Goal: Task Accomplishment & Management: Use online tool/utility

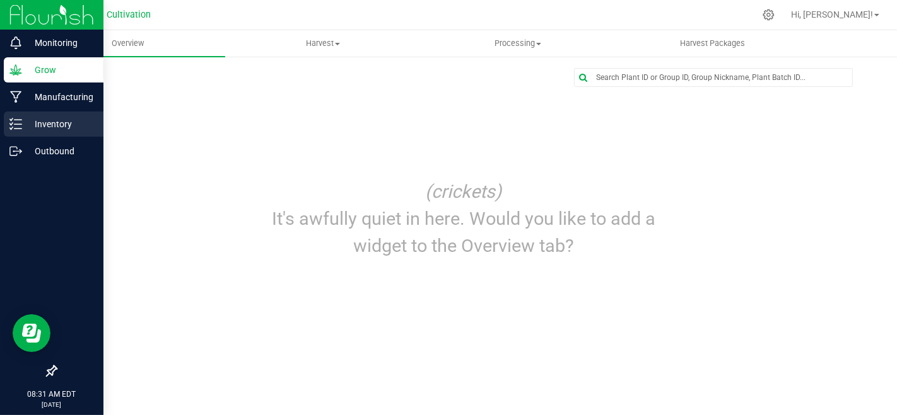
click at [26, 116] on div "Inventory" at bounding box center [54, 124] width 100 height 25
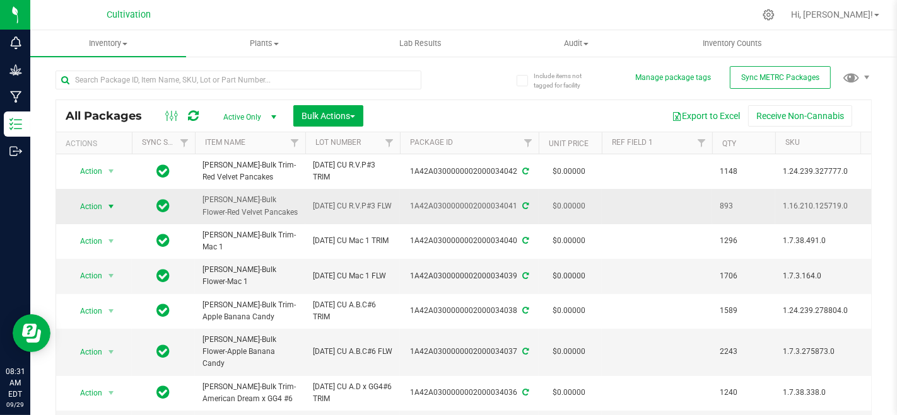
click at [107, 206] on span "select" at bounding box center [111, 207] width 10 height 10
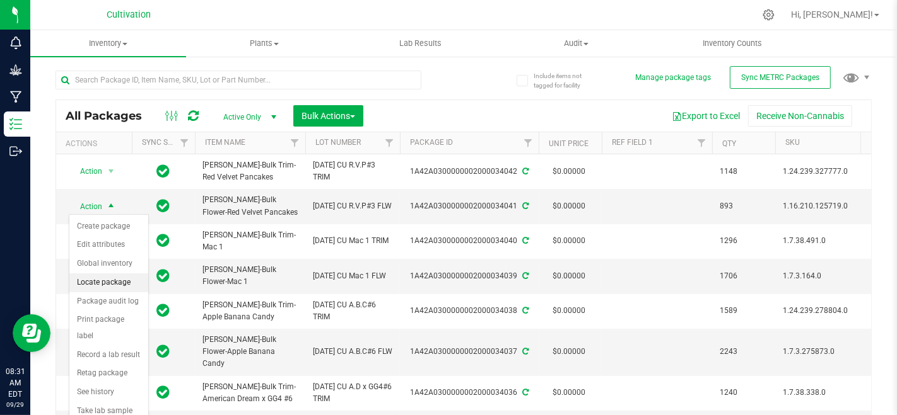
click at [108, 280] on li "Locate package" at bounding box center [108, 283] width 79 height 19
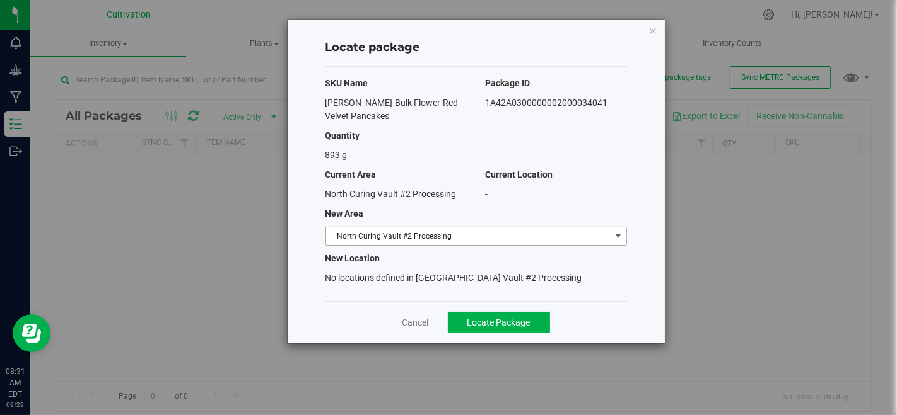
click at [535, 241] on span "North Curing Vault #2 Processing" at bounding box center [468, 237] width 284 height 18
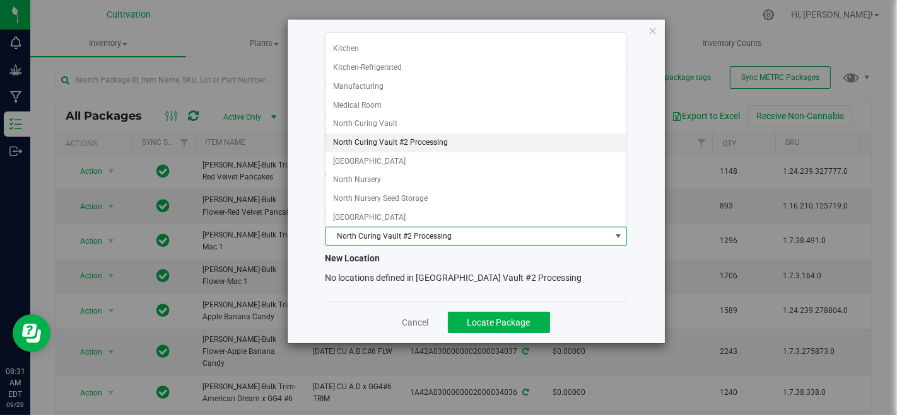
scroll to position [140, 0]
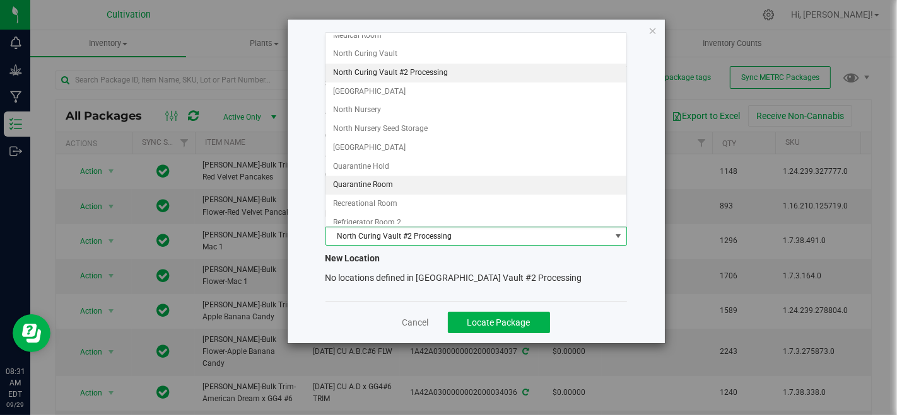
click at [396, 186] on li "Quarantine Room" at bounding box center [475, 185] width 301 height 19
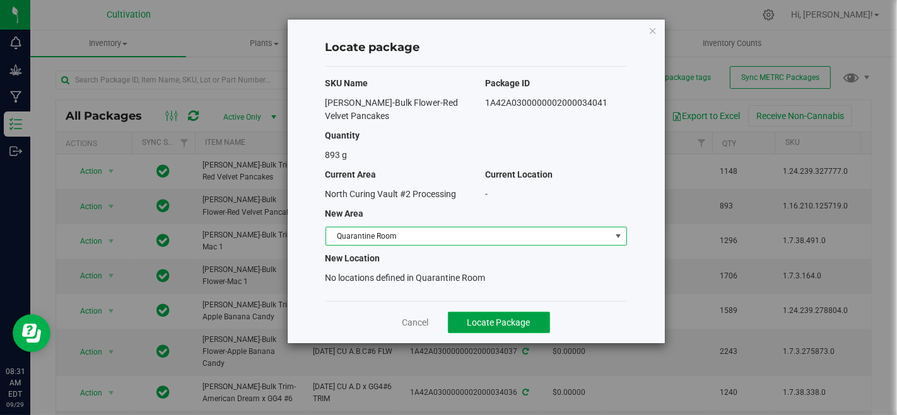
click at [466, 323] on button "Locate Package" at bounding box center [499, 322] width 102 height 21
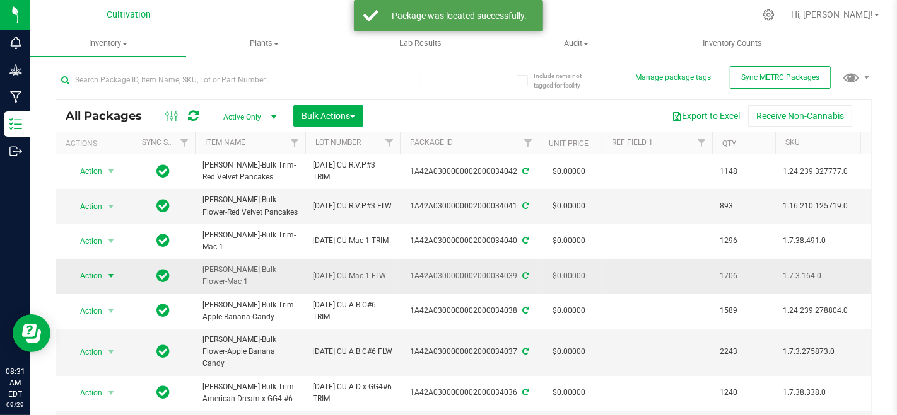
click at [86, 267] on span "Action" at bounding box center [86, 276] width 34 height 18
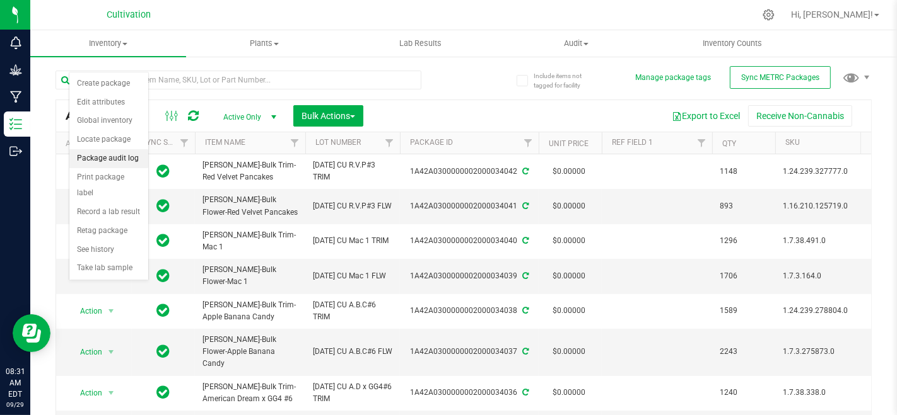
click at [90, 162] on li "Package audit log" at bounding box center [108, 158] width 79 height 19
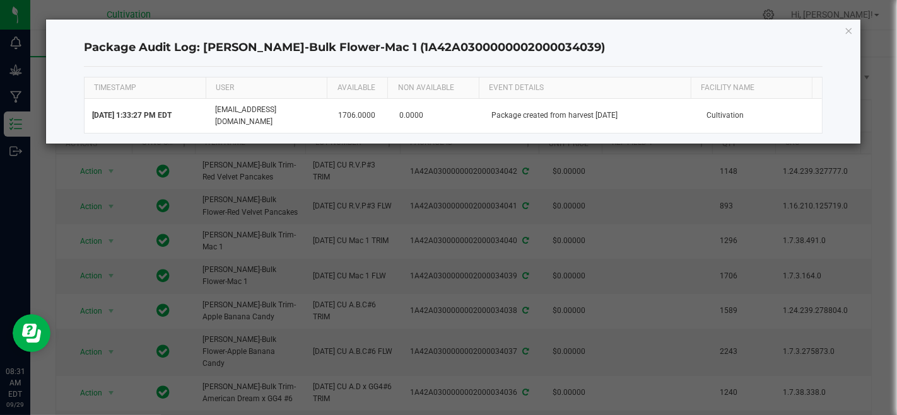
click at [849, 25] on icon "button" at bounding box center [848, 30] width 9 height 15
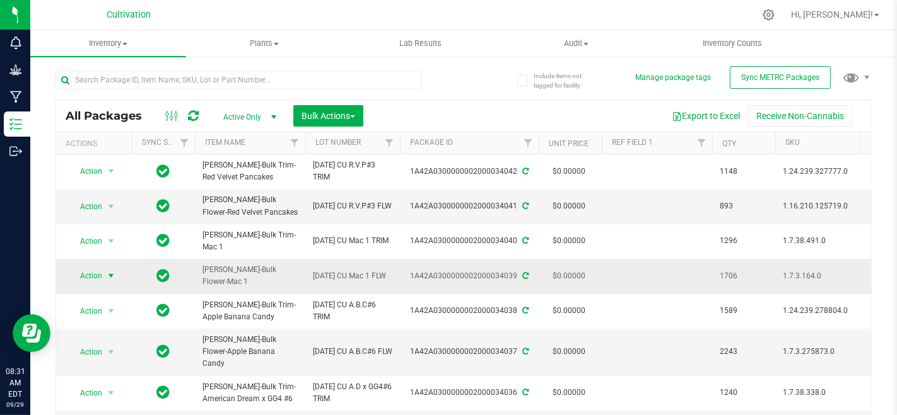
click at [109, 271] on span "select" at bounding box center [111, 276] width 10 height 10
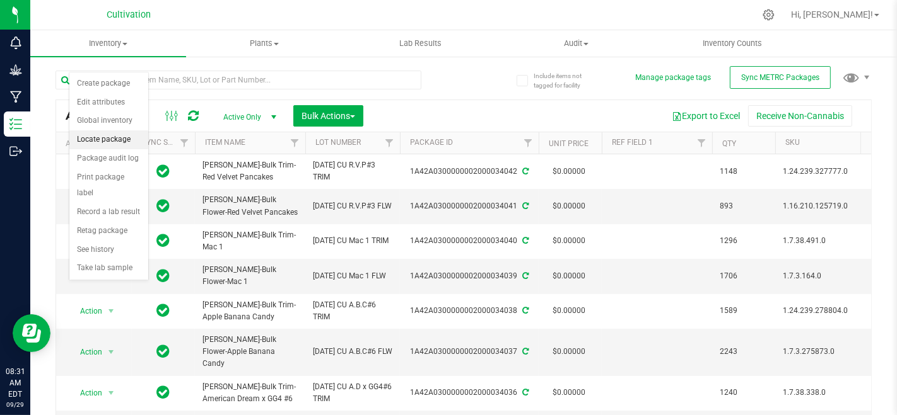
click at [117, 140] on li "Locate package" at bounding box center [108, 140] width 79 height 19
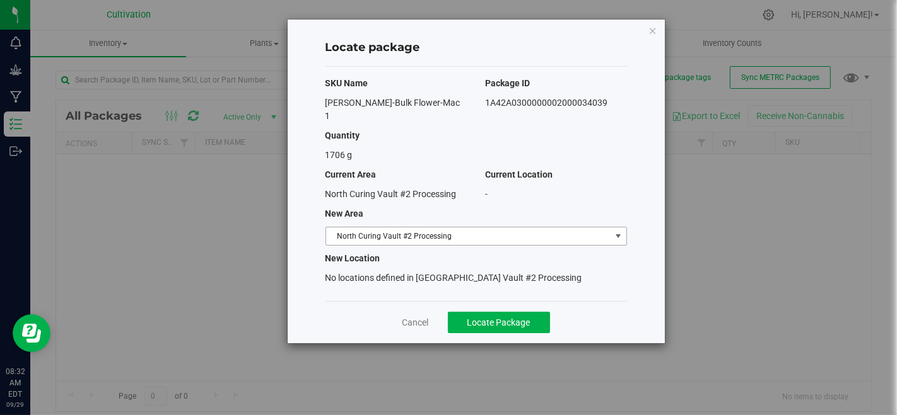
click at [470, 228] on span "North Curing Vault #2 Processing" at bounding box center [468, 237] width 284 height 18
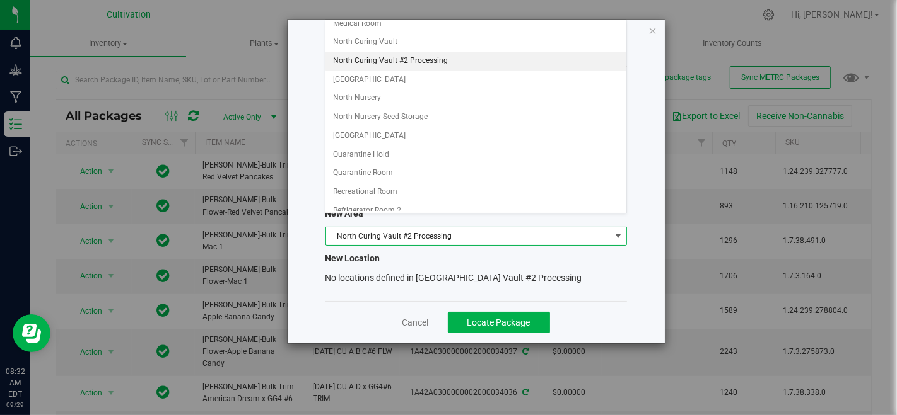
scroll to position [140, 0]
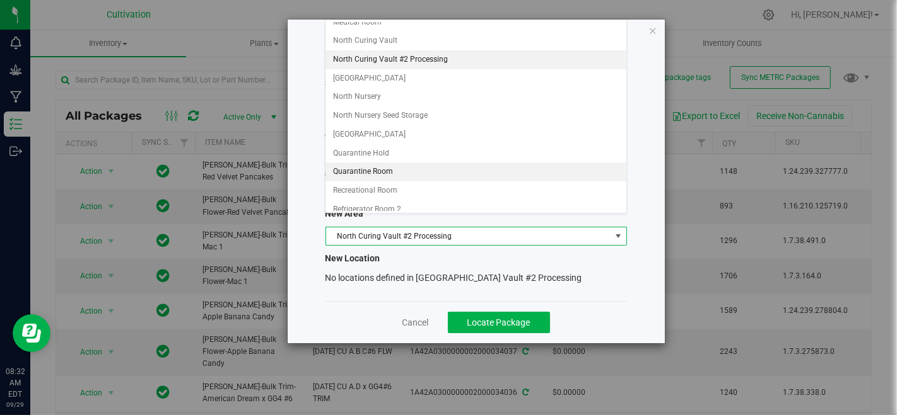
click at [399, 163] on li "Quarantine Room" at bounding box center [475, 172] width 301 height 19
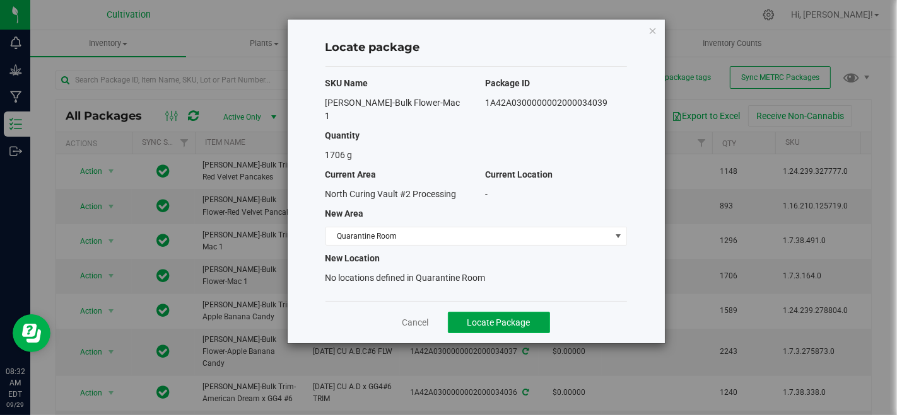
click at [484, 316] on button "Locate Package" at bounding box center [499, 322] width 102 height 21
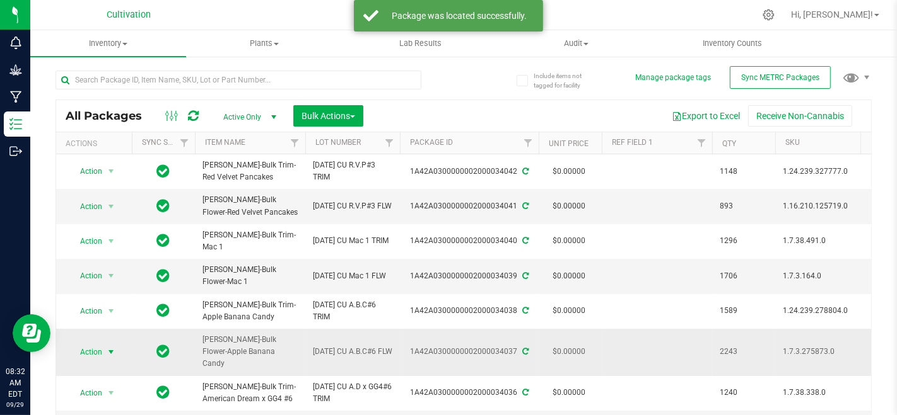
click at [106, 347] on span "select" at bounding box center [111, 352] width 10 height 10
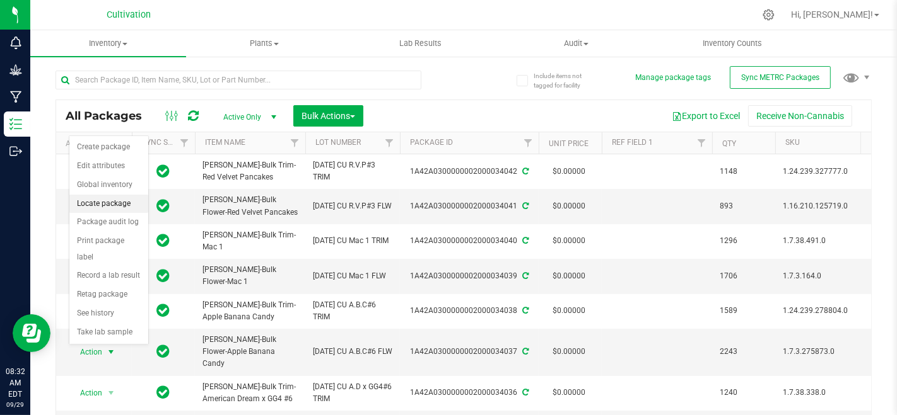
click at [108, 201] on li "Locate package" at bounding box center [108, 204] width 79 height 19
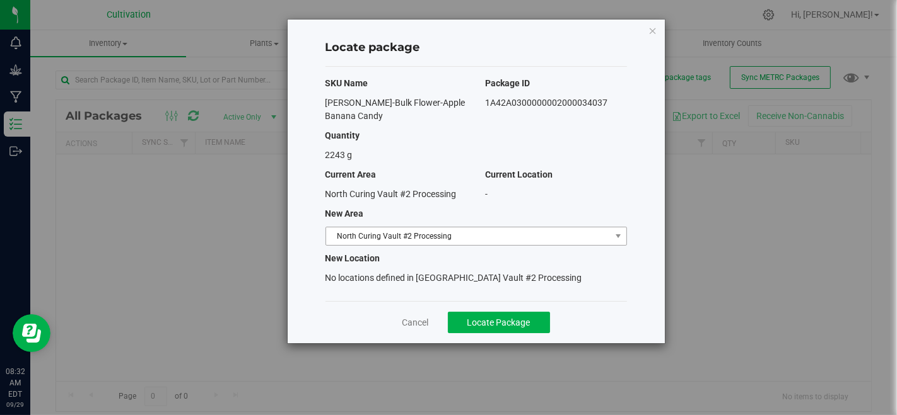
click at [432, 230] on span "North Curing Vault #2 Processing" at bounding box center [468, 237] width 284 height 18
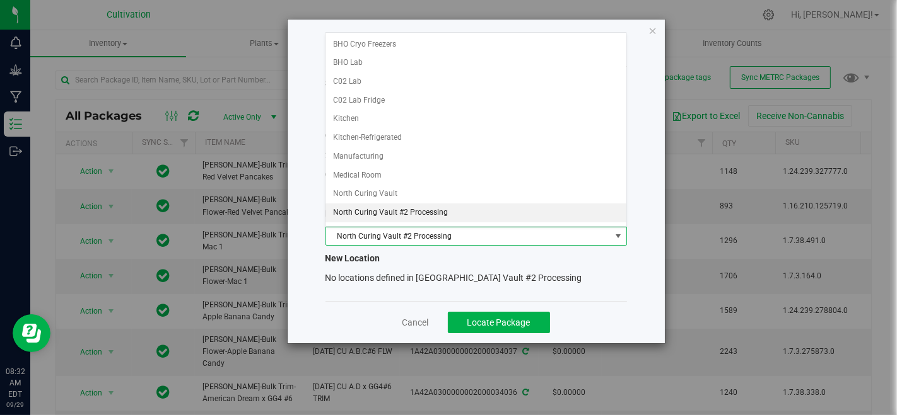
click at [430, 234] on span "North Curing Vault #2 Processing" at bounding box center [468, 237] width 284 height 18
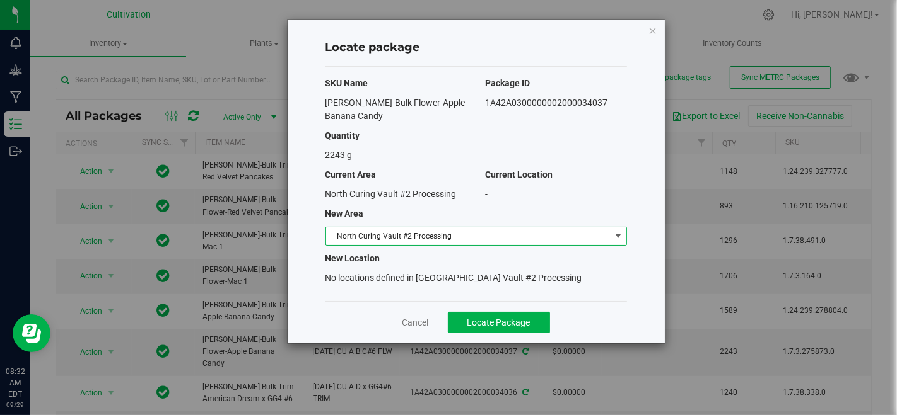
click at [430, 234] on span "North Curing Vault #2 Processing" at bounding box center [468, 237] width 284 height 18
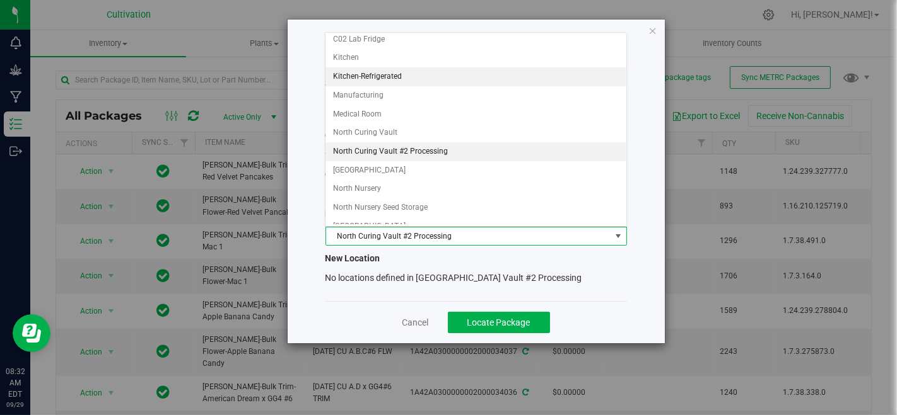
scroll to position [140, 0]
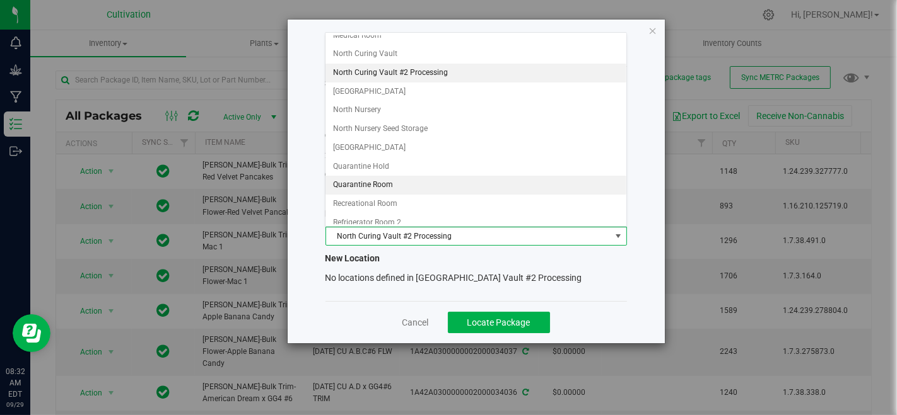
click at [385, 179] on li "Quarantine Room" at bounding box center [475, 185] width 301 height 19
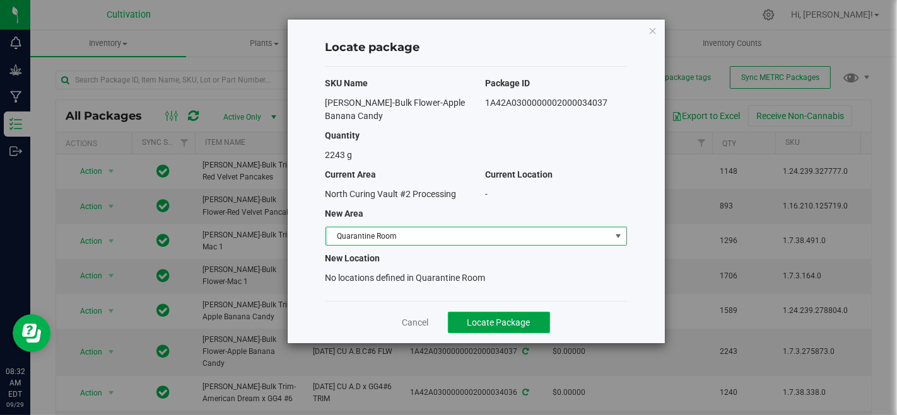
click at [491, 314] on button "Locate Package" at bounding box center [499, 322] width 102 height 21
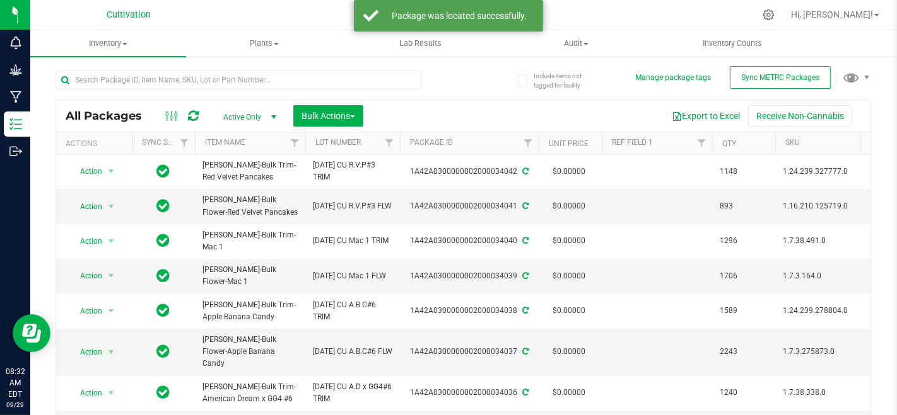
scroll to position [70, 0]
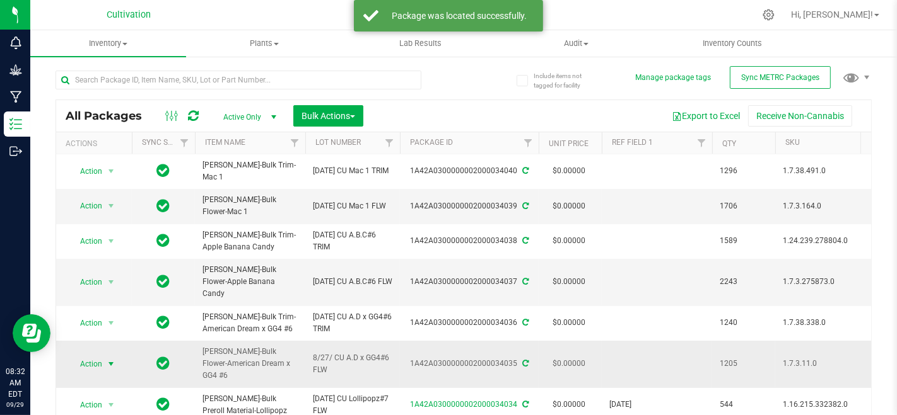
click at [103, 356] on span "select" at bounding box center [111, 365] width 16 height 18
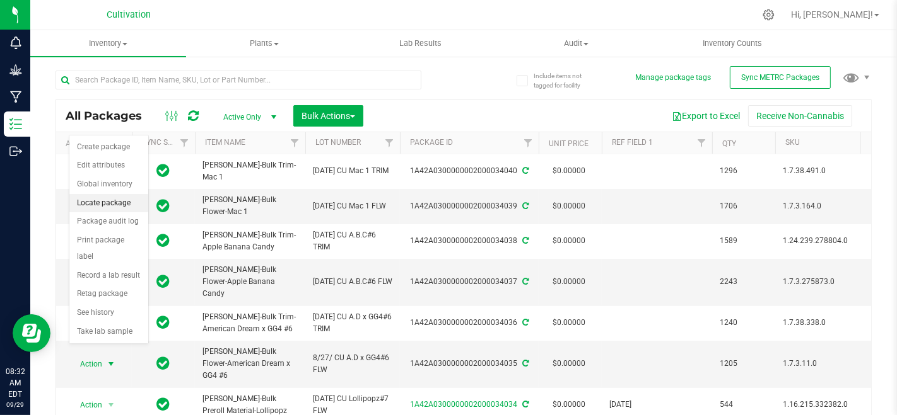
click at [103, 196] on li "Locate package" at bounding box center [108, 203] width 79 height 19
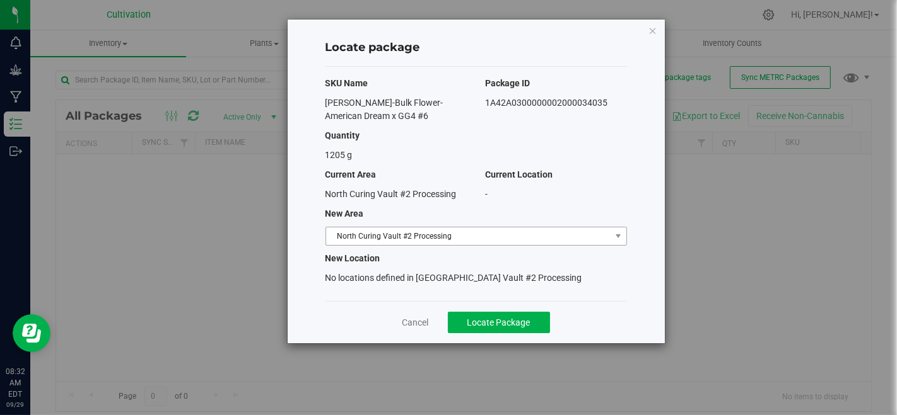
click at [412, 230] on span "North Curing Vault #2 Processing" at bounding box center [468, 237] width 284 height 18
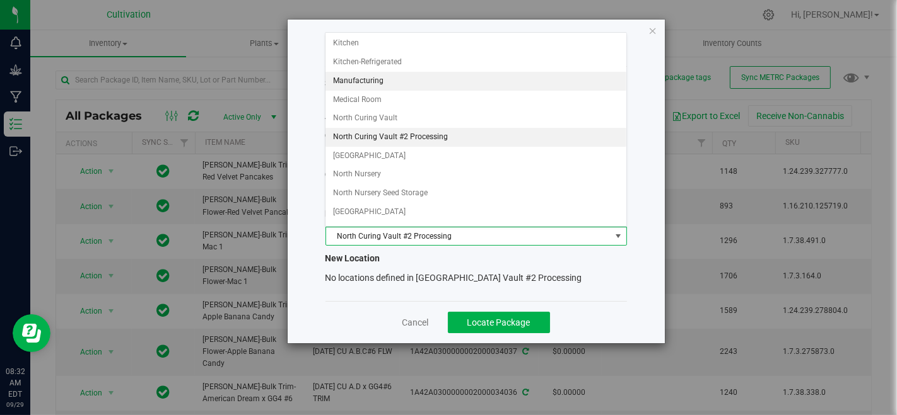
scroll to position [140, 0]
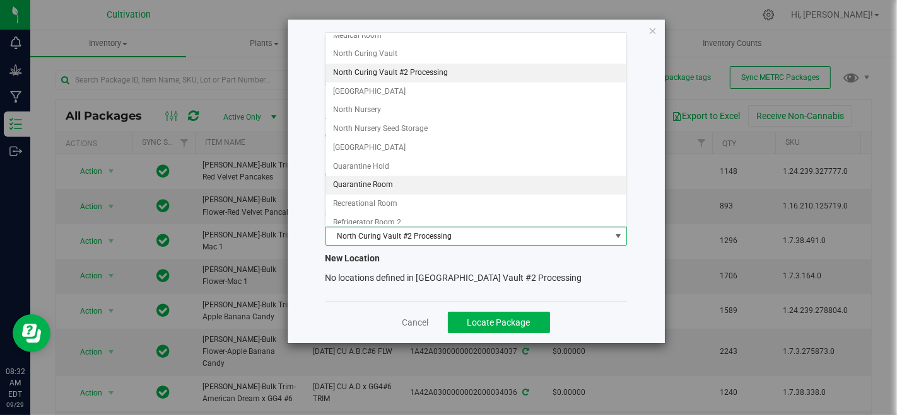
click at [407, 180] on li "Quarantine Room" at bounding box center [475, 185] width 301 height 19
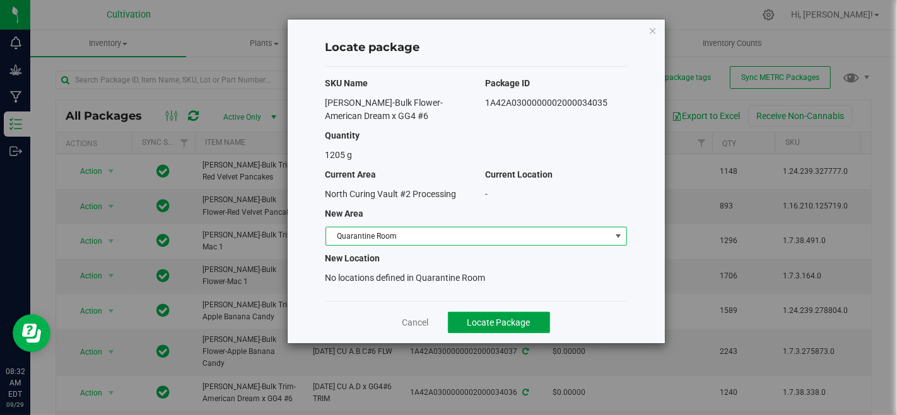
click at [483, 318] on span "Locate Package" at bounding box center [498, 323] width 63 height 10
